Goal: Navigation & Orientation: Find specific page/section

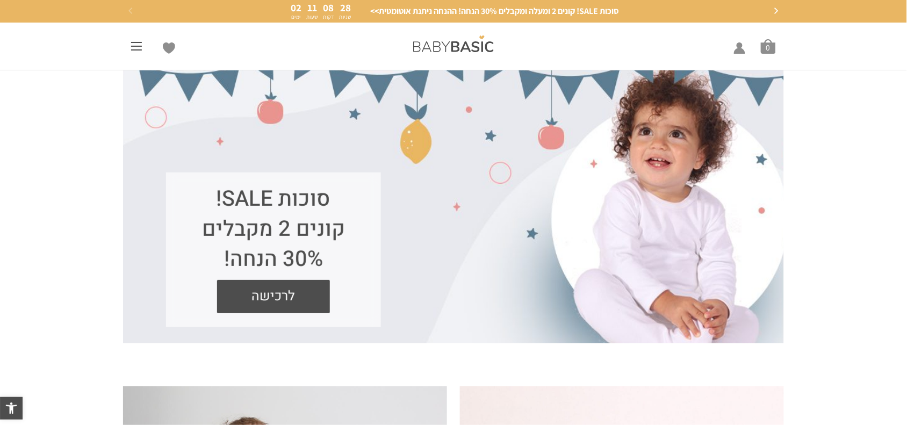
click at [133, 49] on span at bounding box center [136, 49] width 11 height 1
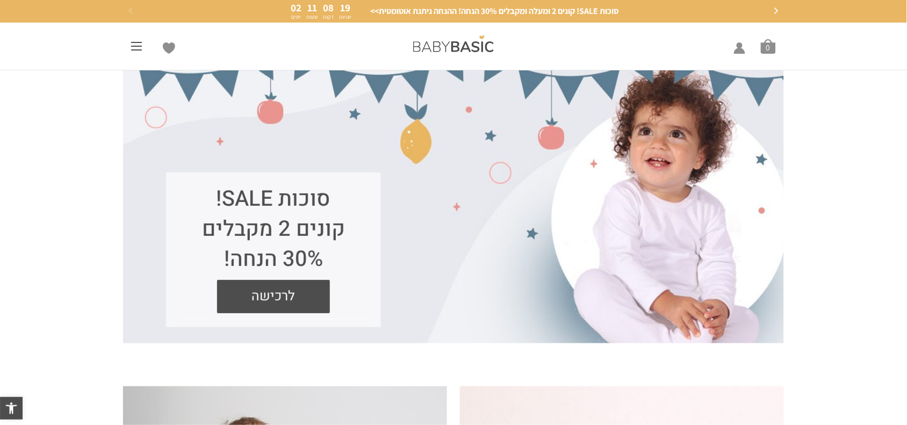
click at [137, 52] on div "מוצרי הדגל – הכי נמכר באתר>> ביגוד לתינוק שנולד (0-3 חודשים) תינוק שנולד – כל מ…" at bounding box center [140, 46] width 45 height 22
click at [130, 42] on div "מוצרי הדגל – הכי נמכר באתר>> ביגוד לתינוק שנולד (0-3 חודשים) תינוק שנולד – כל מ…" at bounding box center [140, 46] width 45 height 22
click at [138, 49] on span at bounding box center [136, 49] width 11 height 1
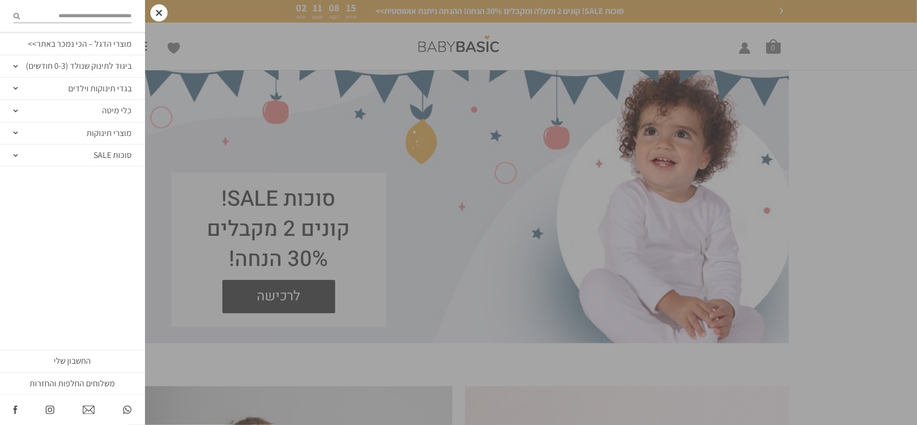
click at [119, 44] on link "מוצרי הדגל – הכי נמכר באתר>>" at bounding box center [72, 44] width 145 height 22
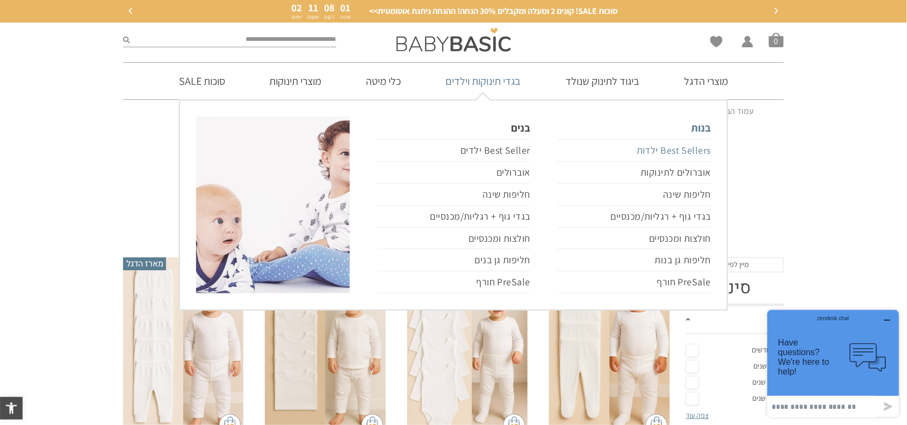
click at [681, 149] on link "Best Sellers ילדות" at bounding box center [634, 150] width 154 height 23
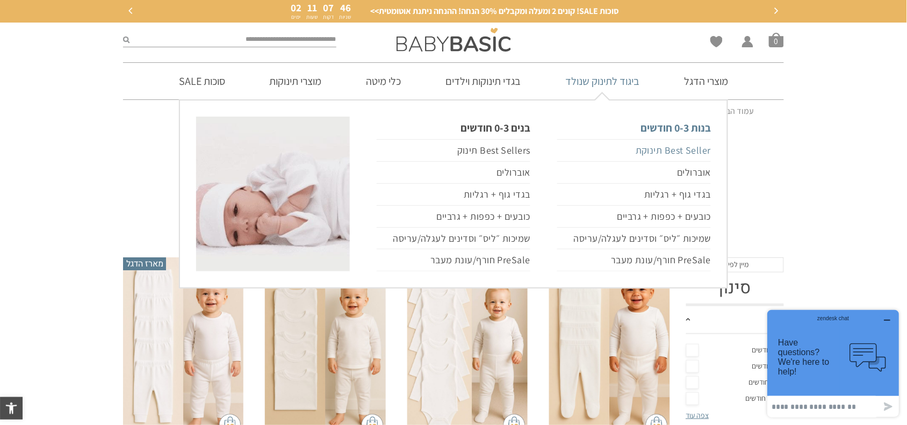
click at [662, 150] on link "Best Seller תינוקת" at bounding box center [634, 150] width 154 height 23
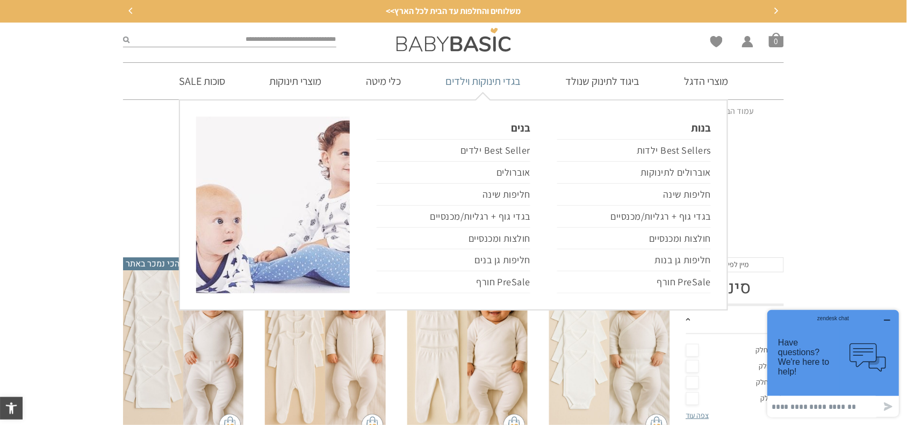
click at [499, 84] on link "בגדי תינוקות וילדים" at bounding box center [482, 81] width 107 height 37
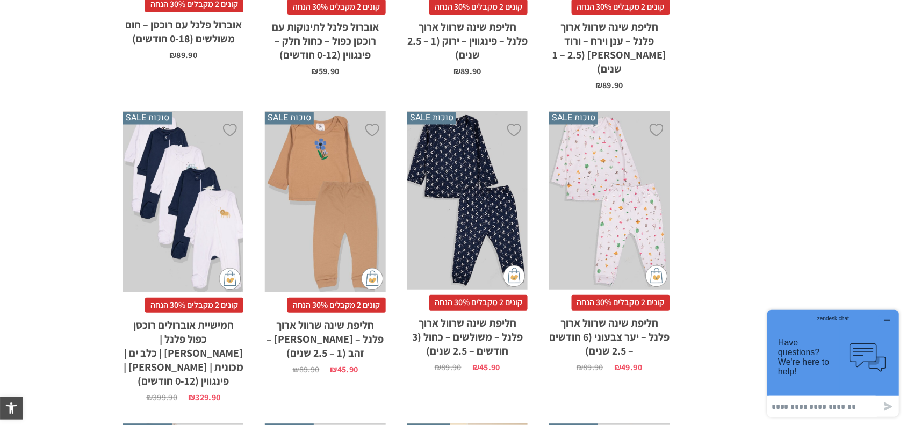
scroll to position [3559, 0]
